Goal: Task Accomplishment & Management: Manage account settings

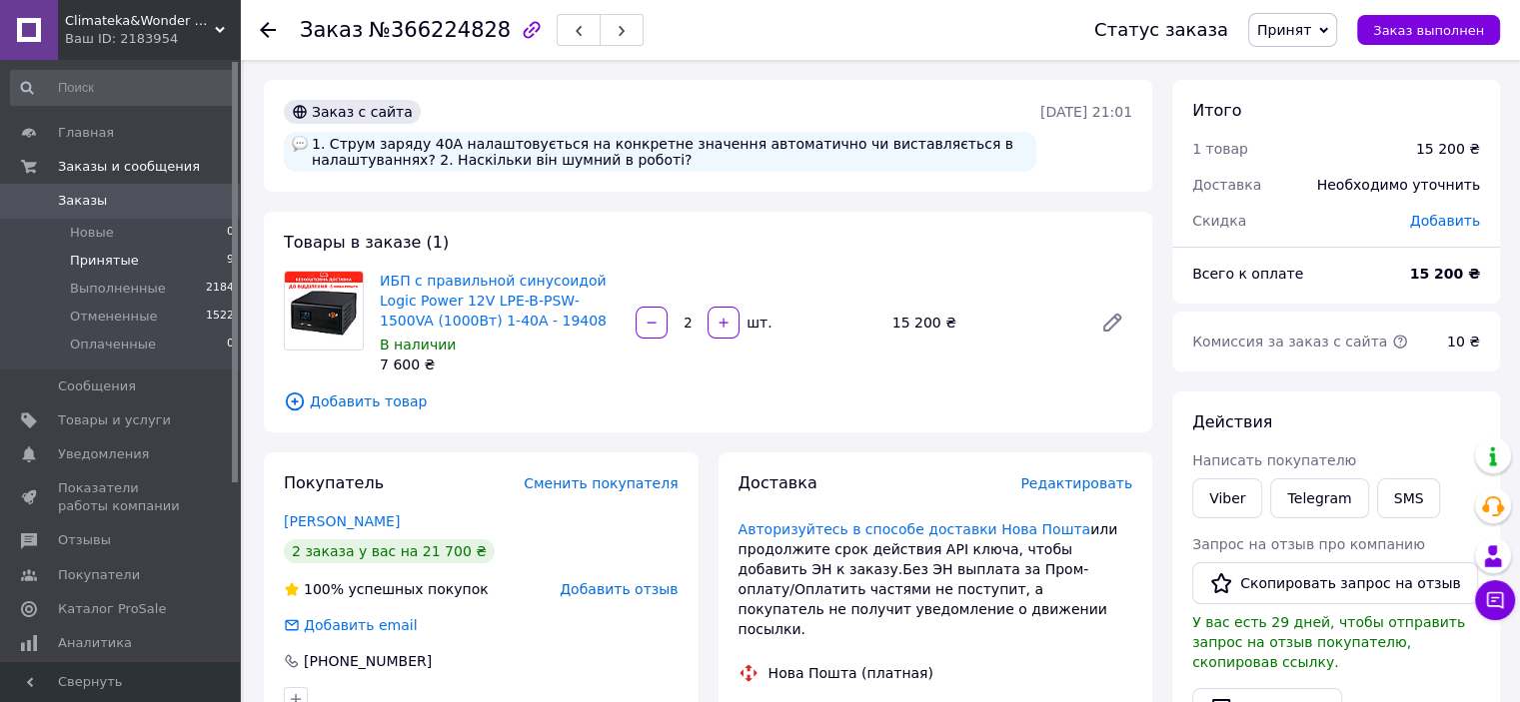
click at [106, 267] on span "Принятые" at bounding box center [104, 261] width 69 height 18
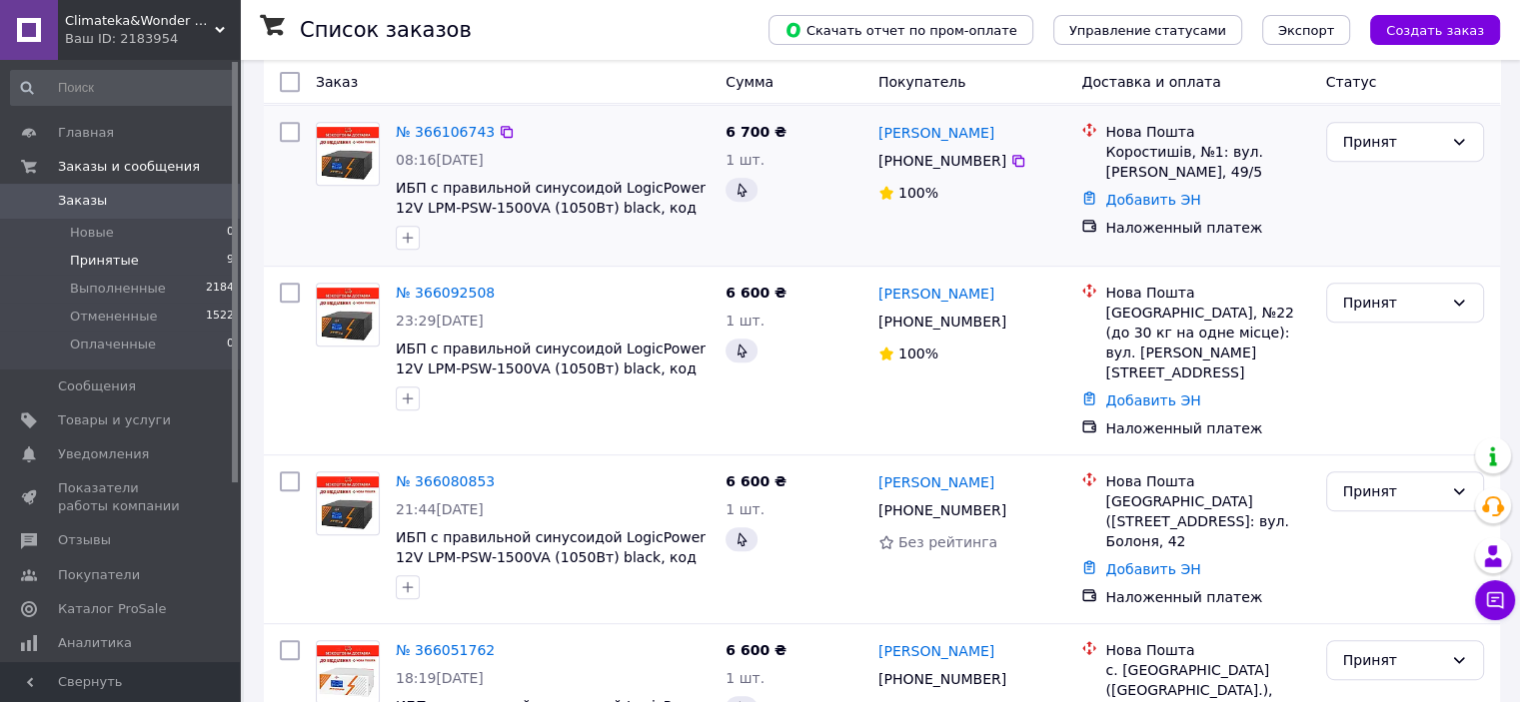
scroll to position [599, 0]
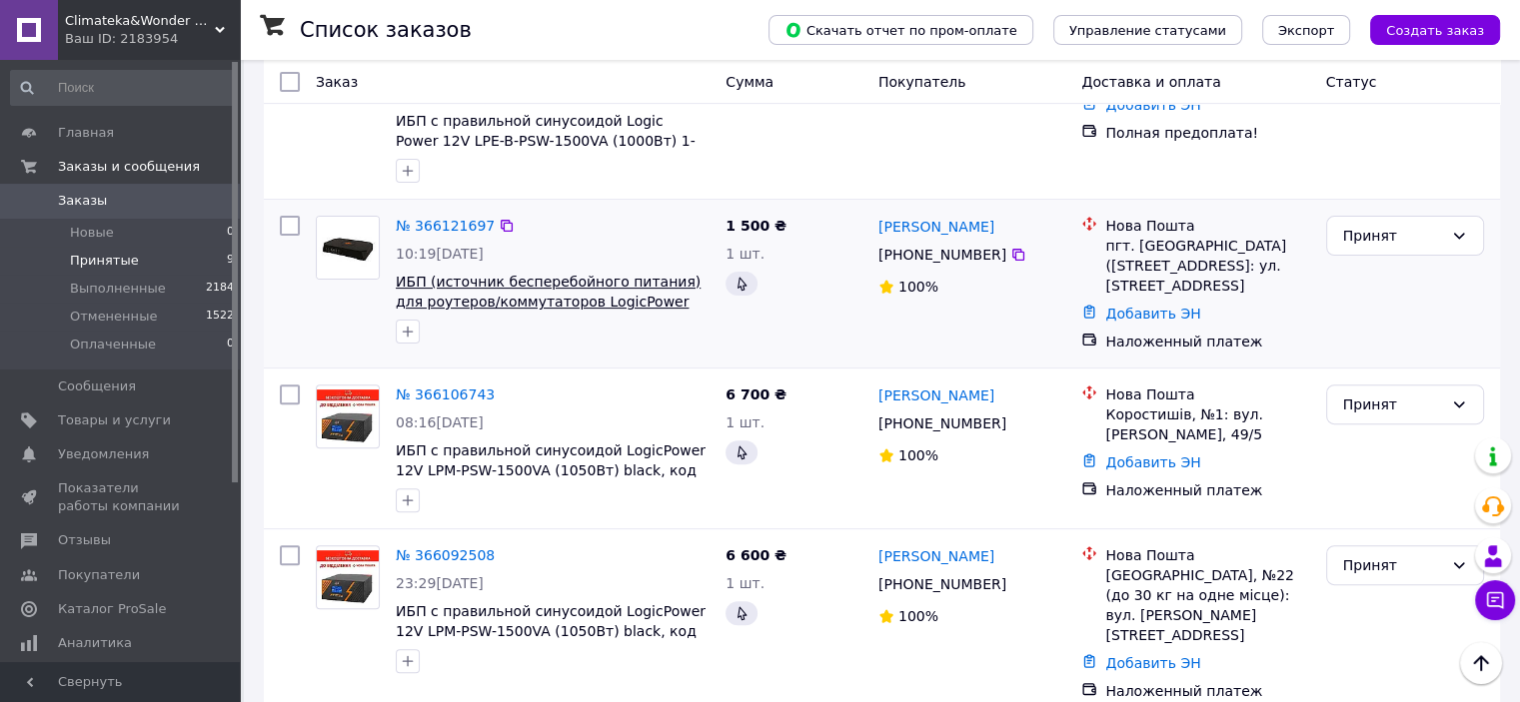
click at [595, 274] on span "ИБП (источник бесперебойного питания) для роутеров/коммутаторов LogicPower LP-4…" at bounding box center [548, 302] width 305 height 56
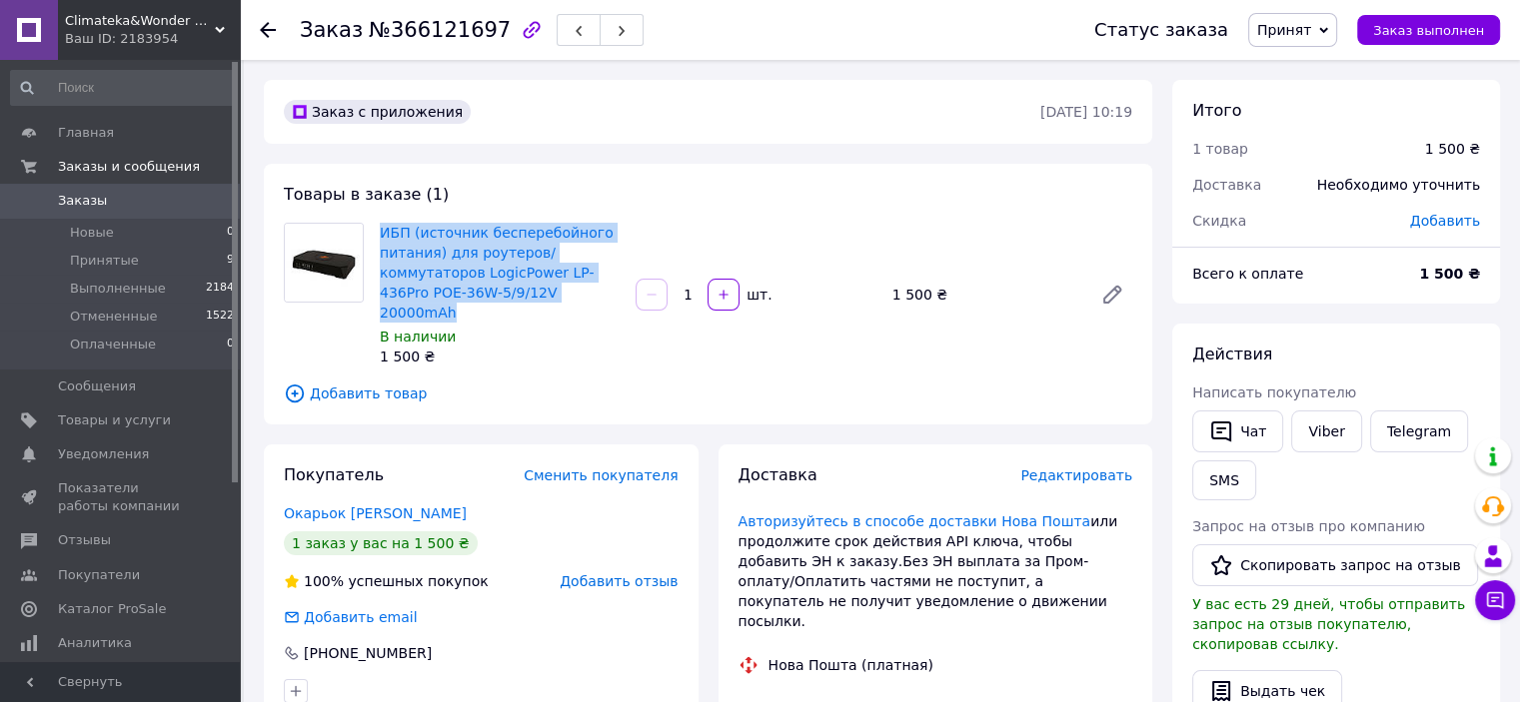
drag, startPoint x: 376, startPoint y: 222, endPoint x: 565, endPoint y: 297, distance: 204.1
click at [565, 297] on div "ИБП (источник бесперебойного питания) для роутеров/коммутаторов LogicPower LP-4…" at bounding box center [500, 295] width 256 height 152
copy link "ИБП (источник бесперебойного питания) для роутеров/коммутаторов LogicPower LP-4…"
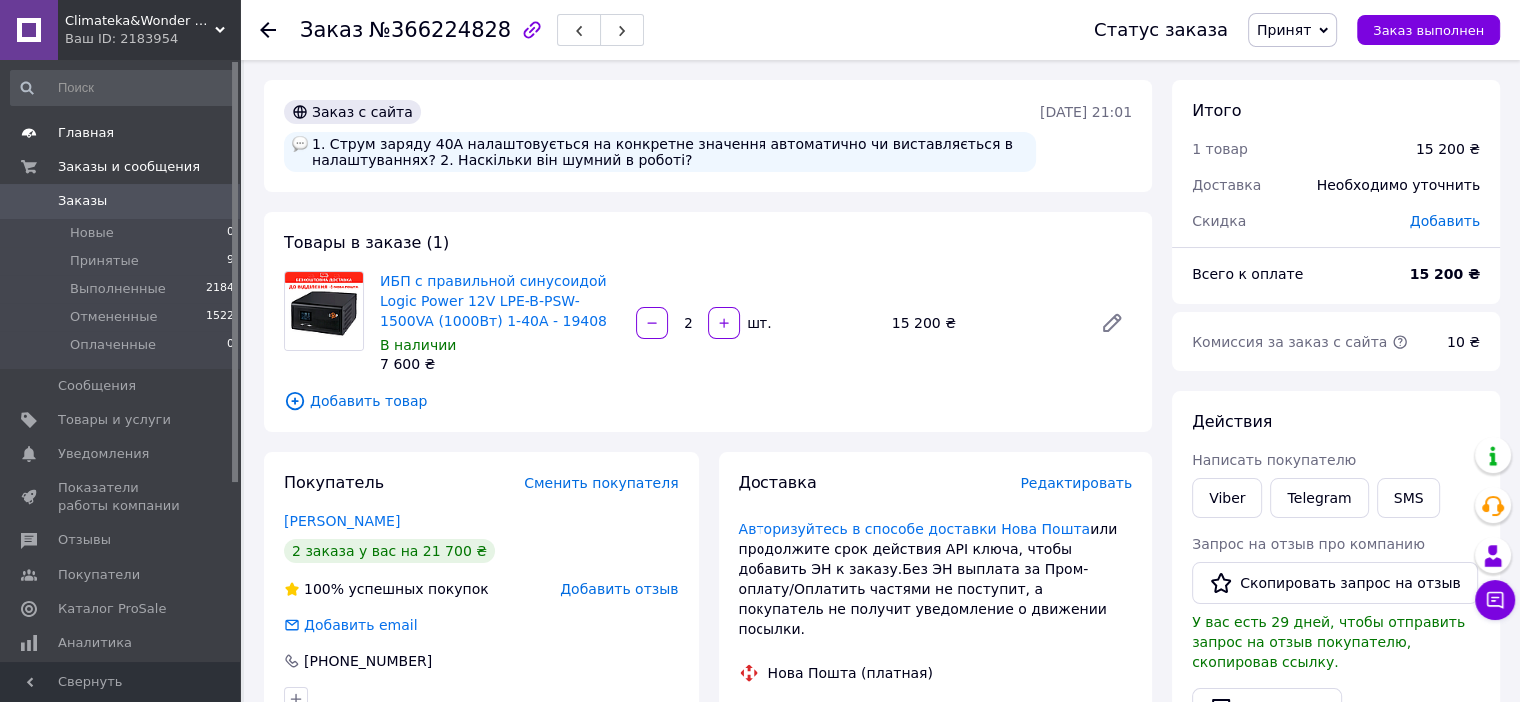
click at [115, 131] on span "Главная" at bounding box center [121, 133] width 127 height 18
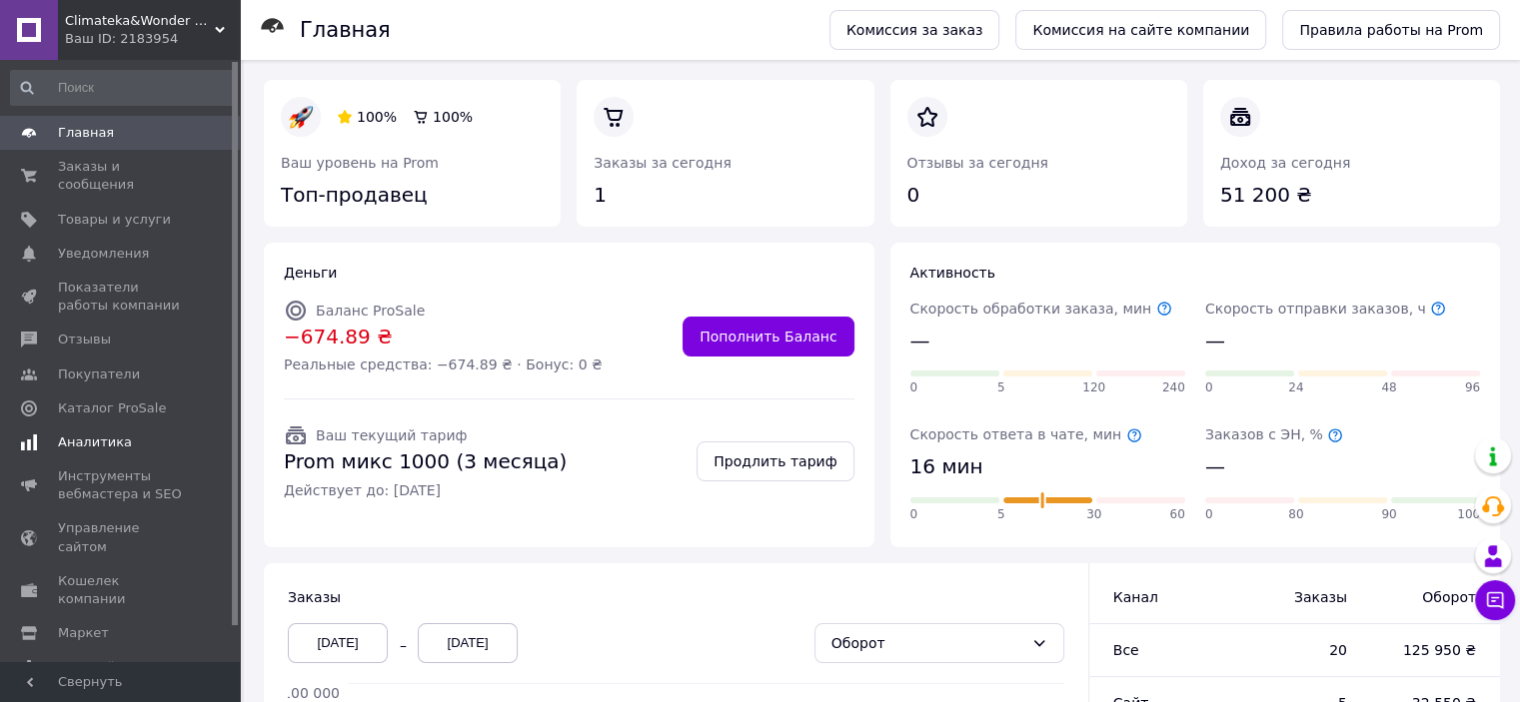
click at [82, 434] on span "Аналитика" at bounding box center [95, 443] width 74 height 18
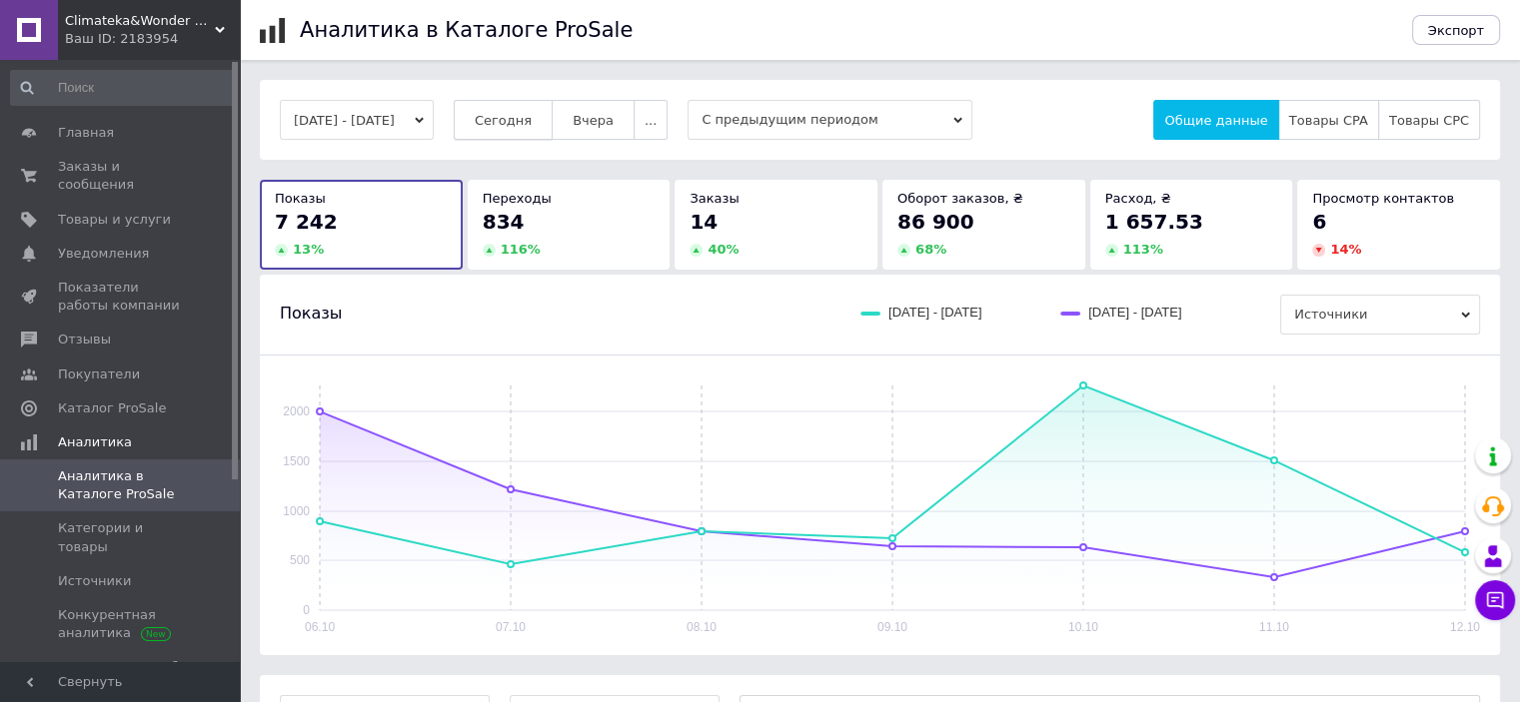
click at [500, 122] on button "Сегодня" at bounding box center [503, 120] width 99 height 40
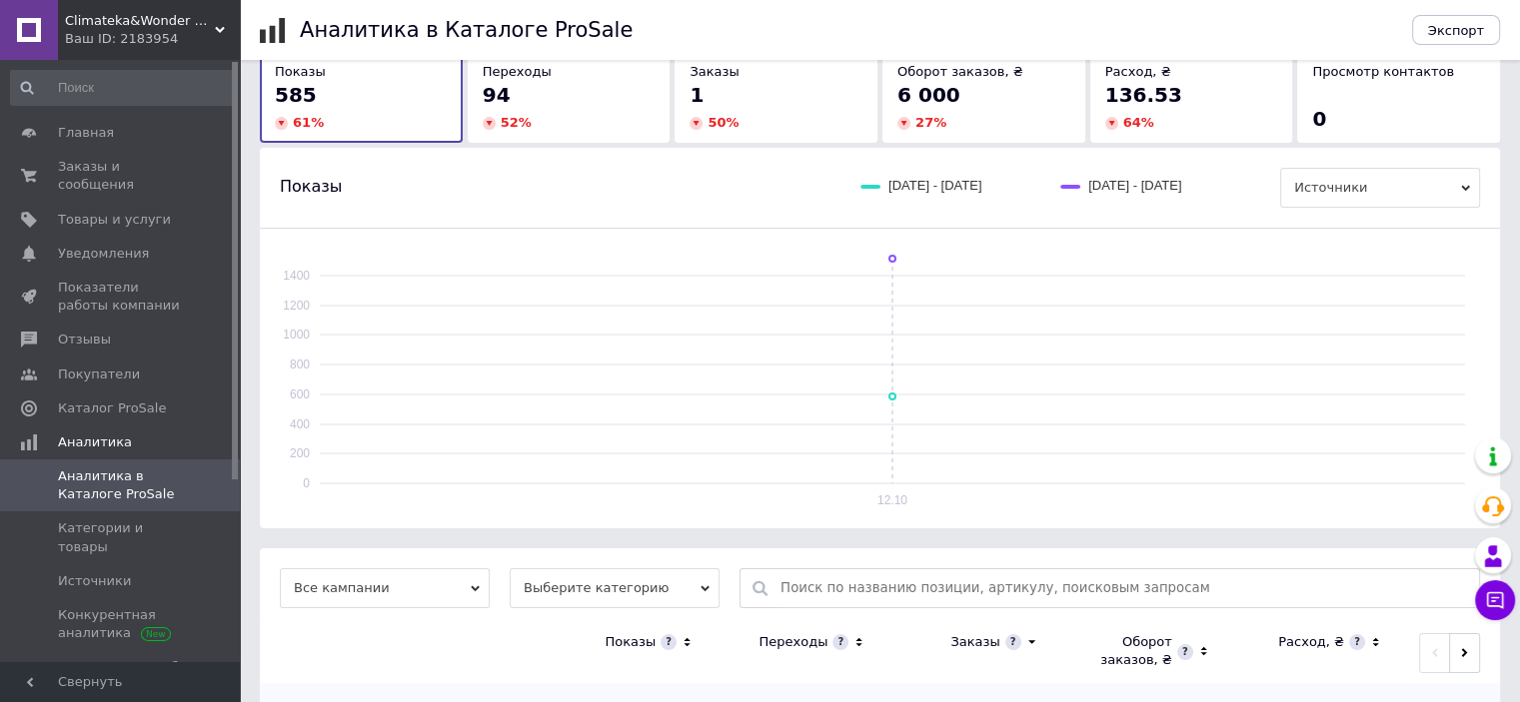
scroll to position [233, 0]
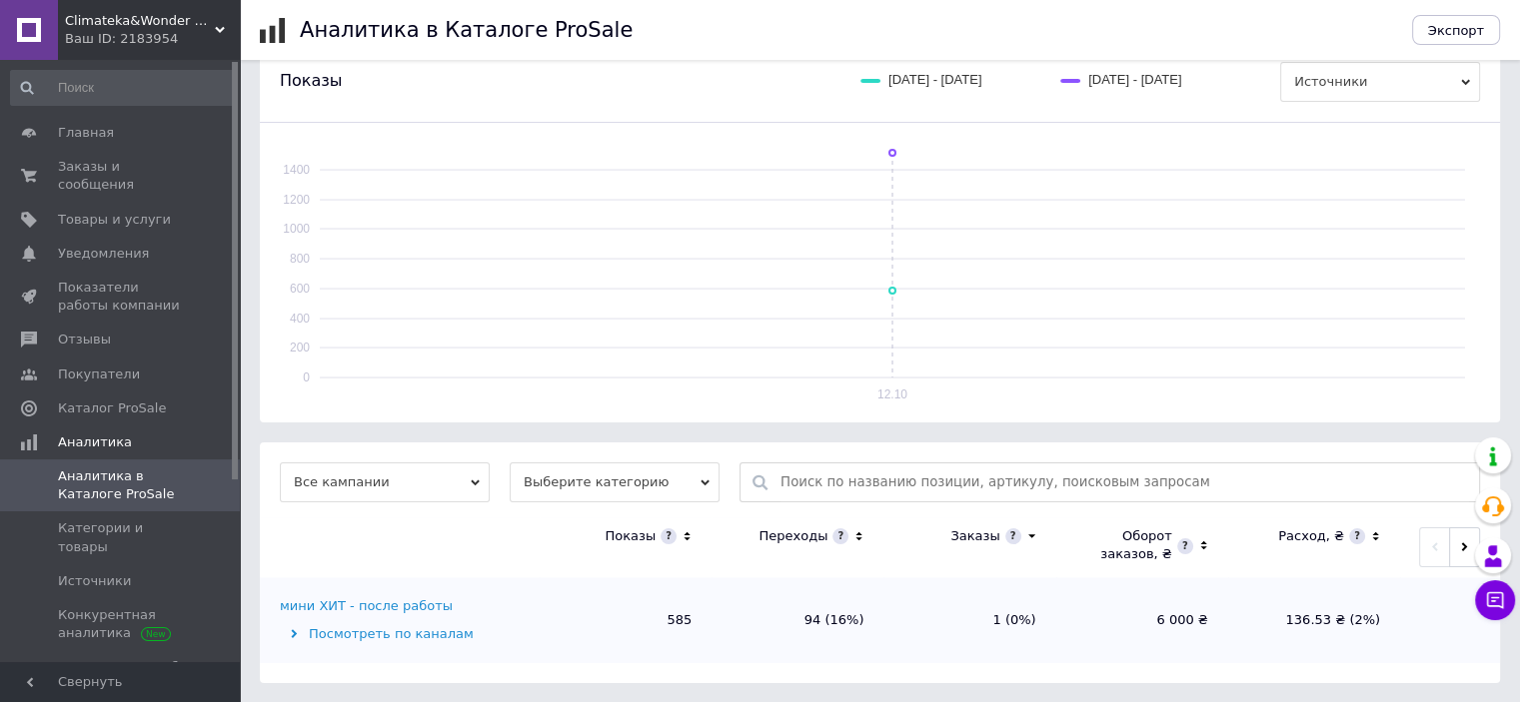
click at [382, 606] on div "мини ХИТ - после работы" at bounding box center [366, 606] width 173 height 18
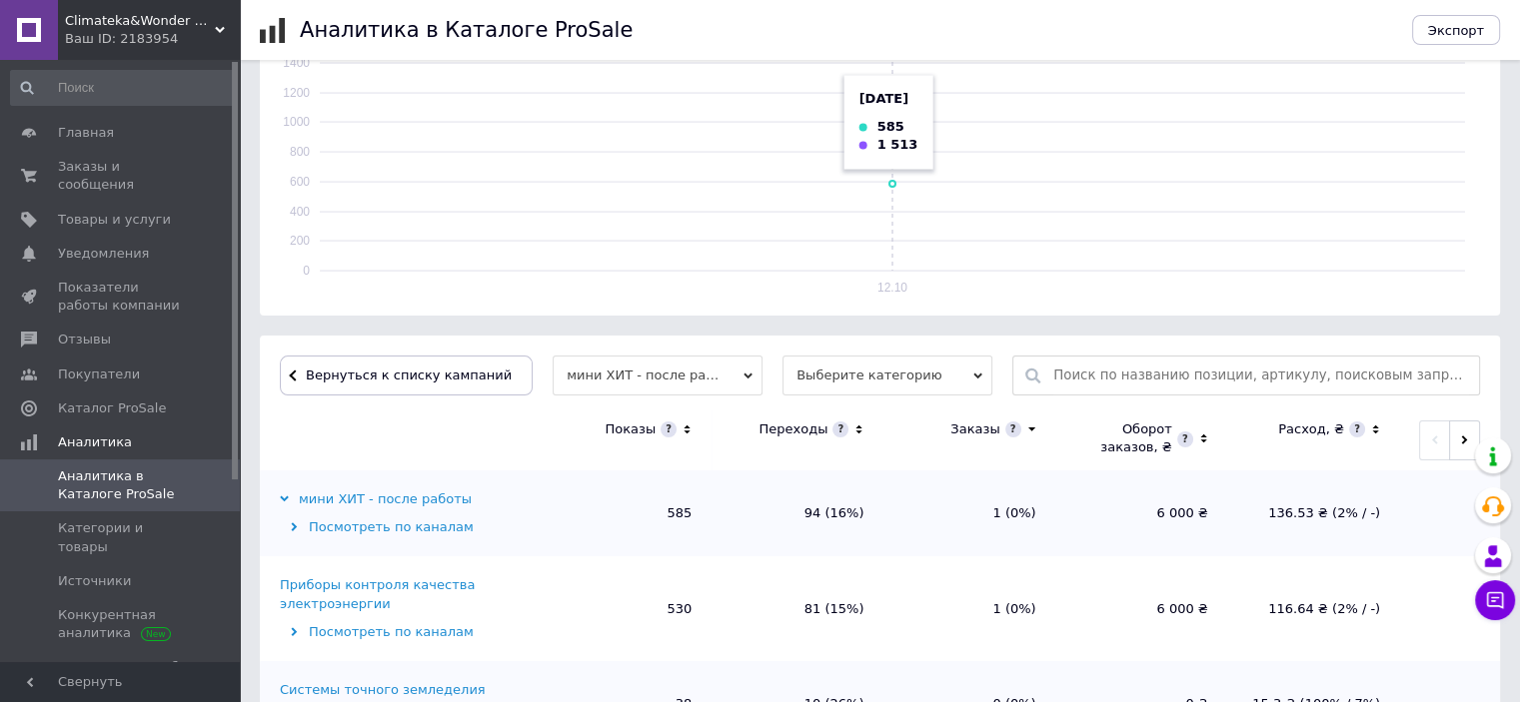
scroll to position [433, 0]
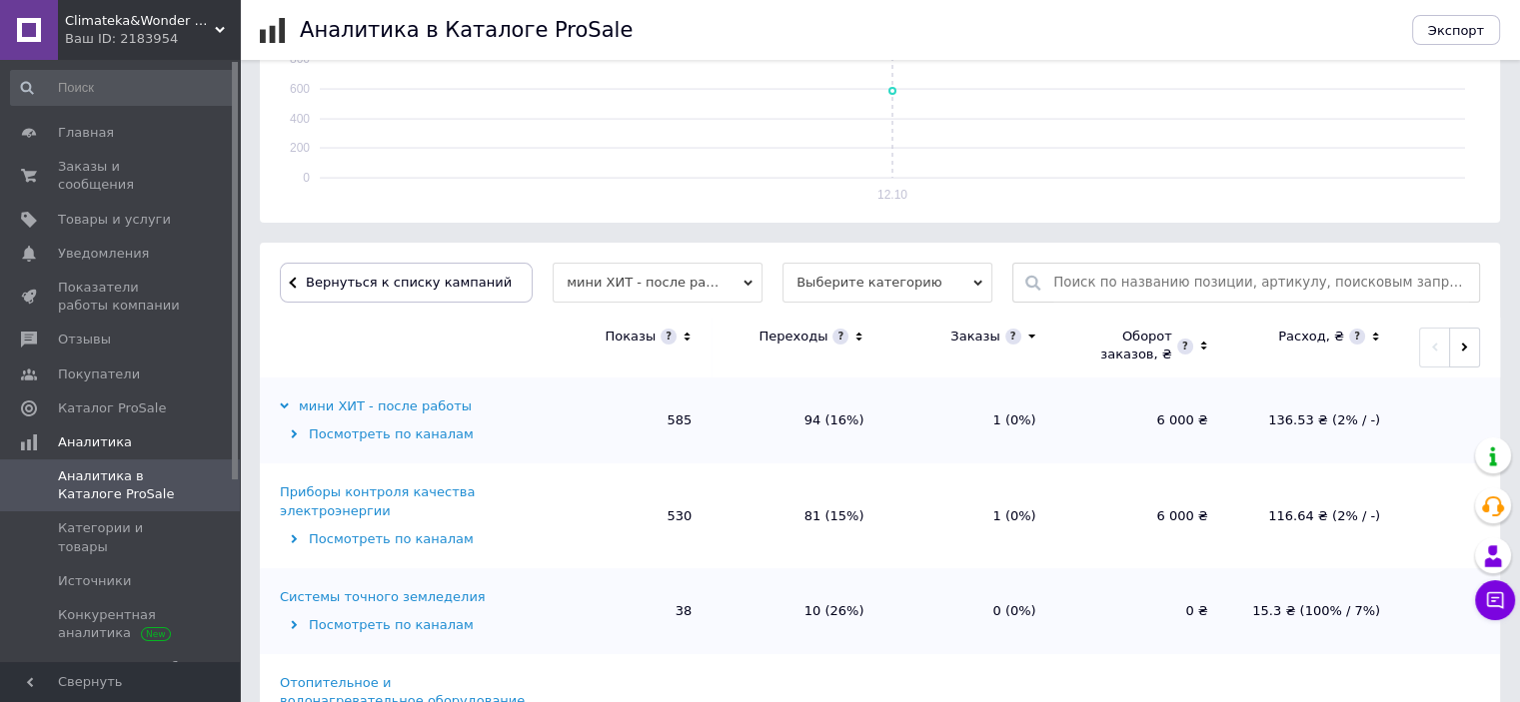
click at [858, 338] on icon at bounding box center [859, 337] width 6 height 9
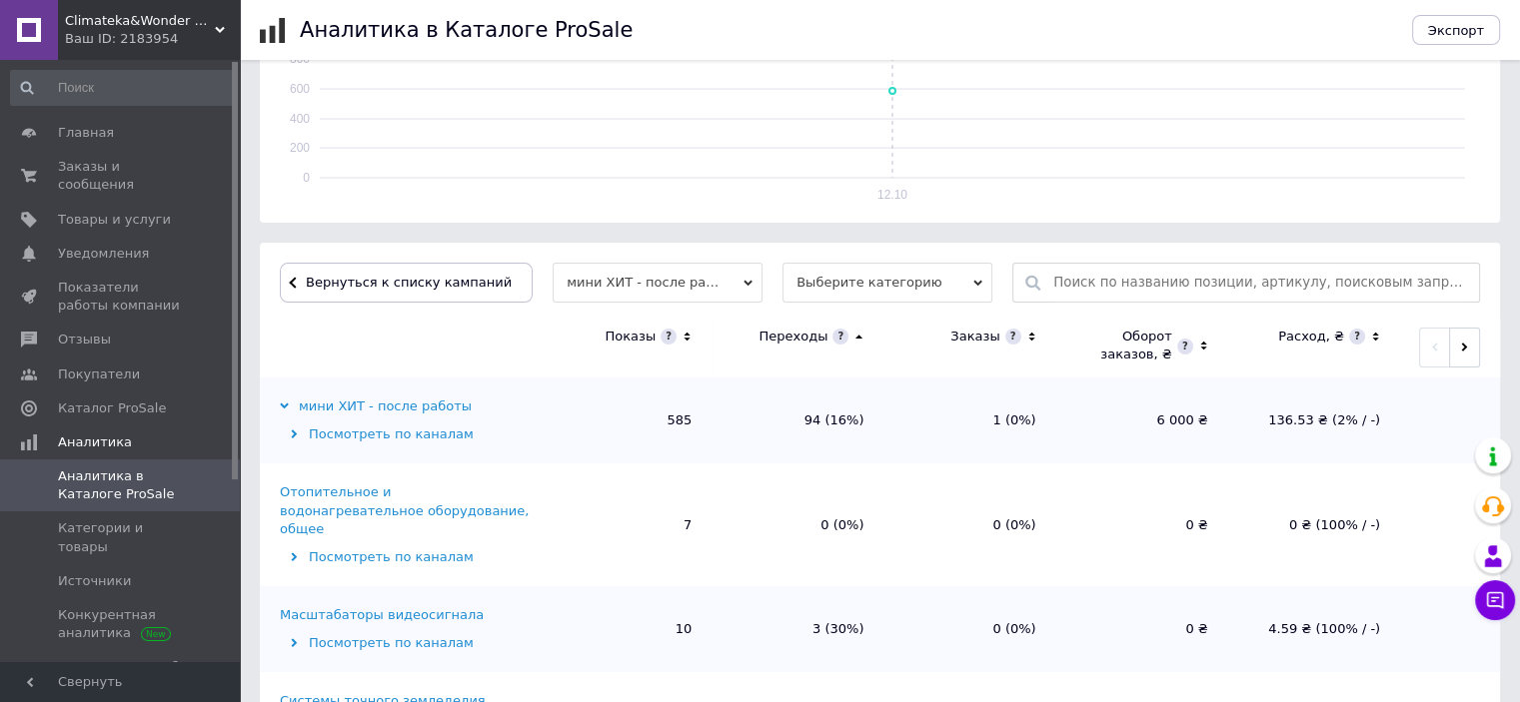
click at [858, 338] on icon at bounding box center [858, 337] width 13 height 17
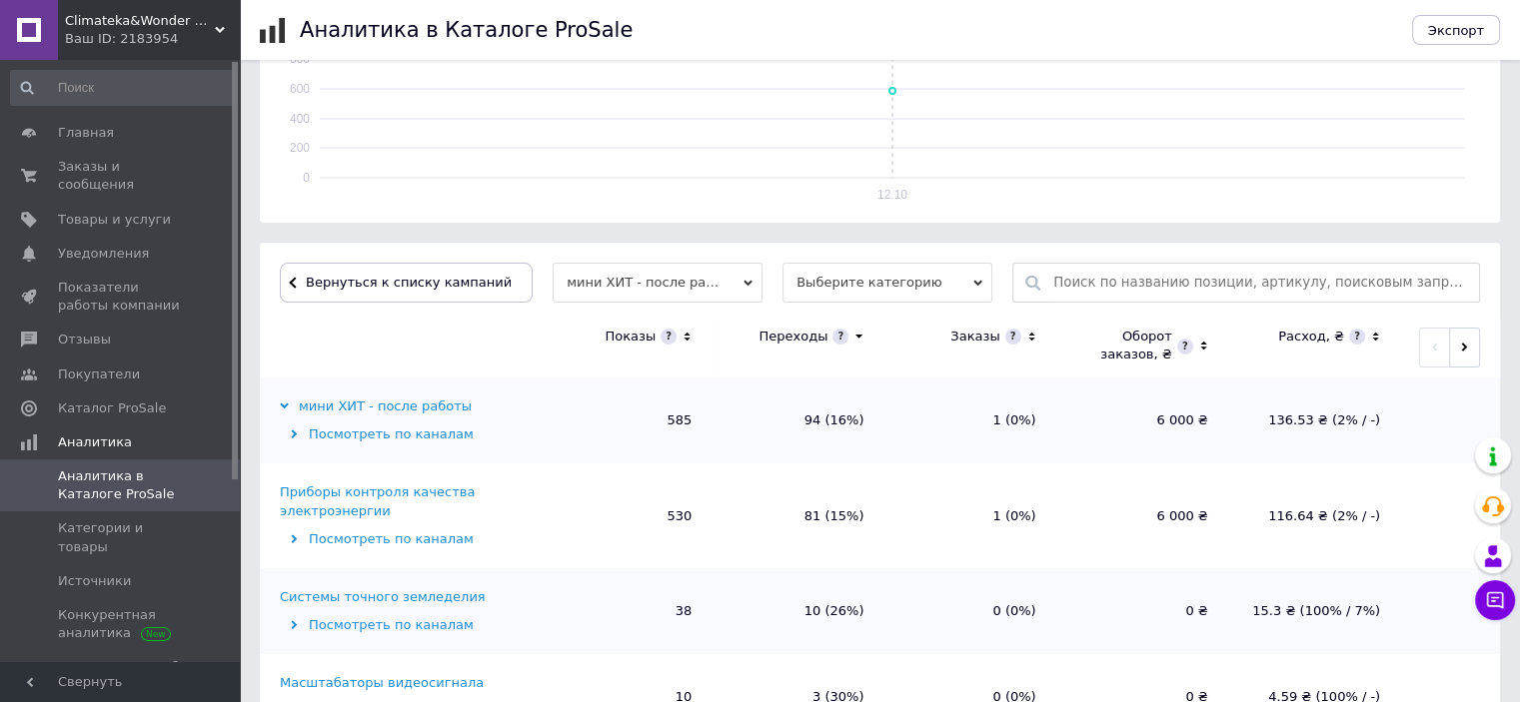
click at [403, 495] on div "Приборы контроля качества электроэнергии" at bounding box center [407, 502] width 255 height 36
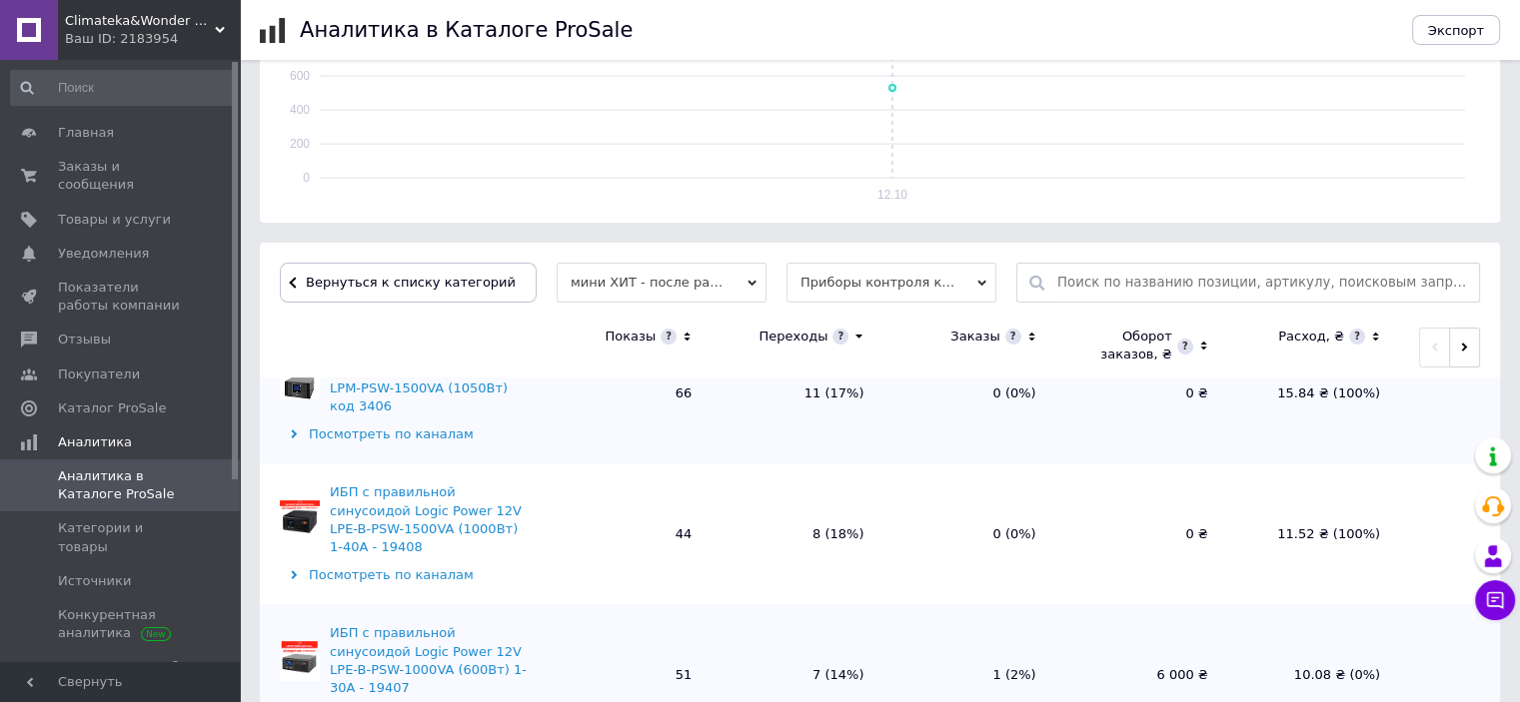
scroll to position [100, 0]
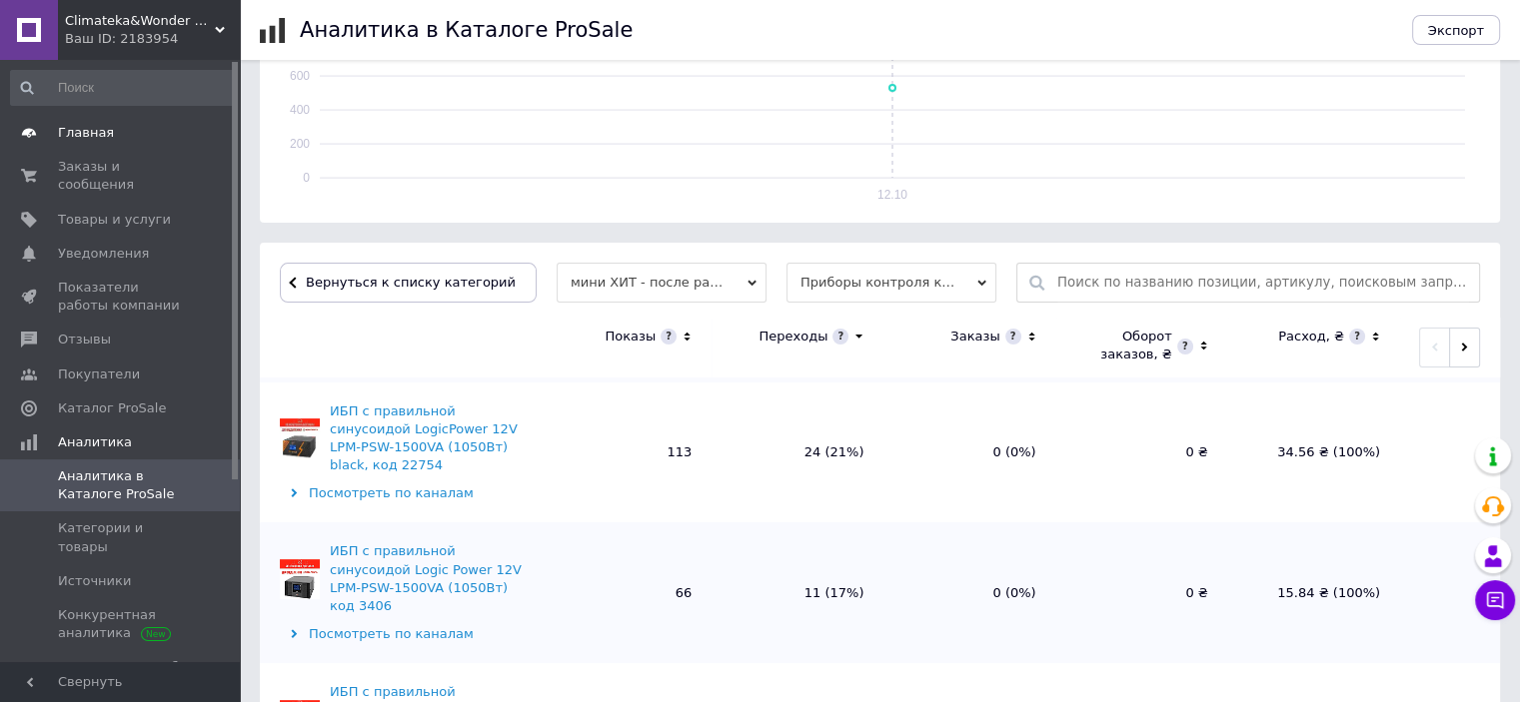
click at [138, 139] on span "Главная" at bounding box center [121, 133] width 127 height 18
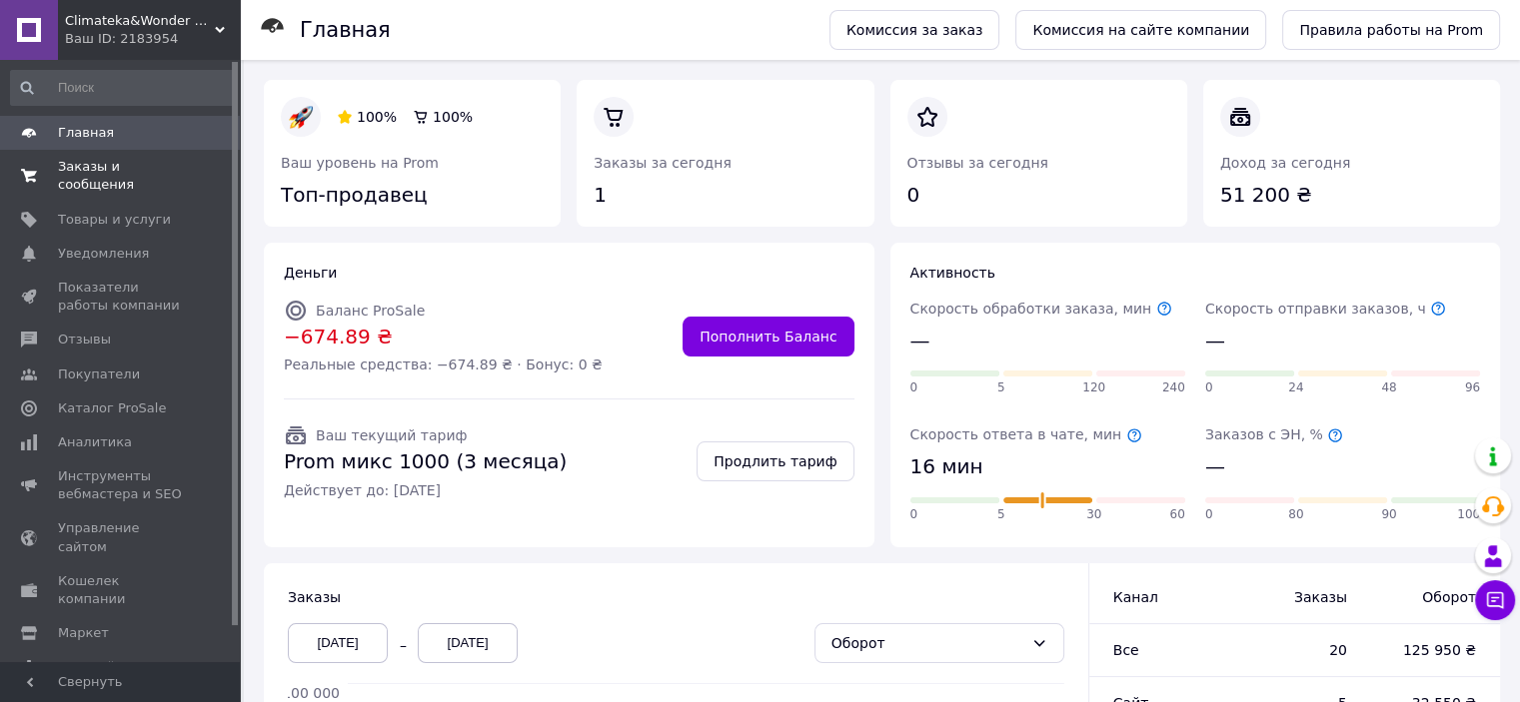
click at [111, 166] on span "Заказы и сообщения" at bounding box center [121, 176] width 127 height 36
